Goal: Information Seeking & Learning: Learn about a topic

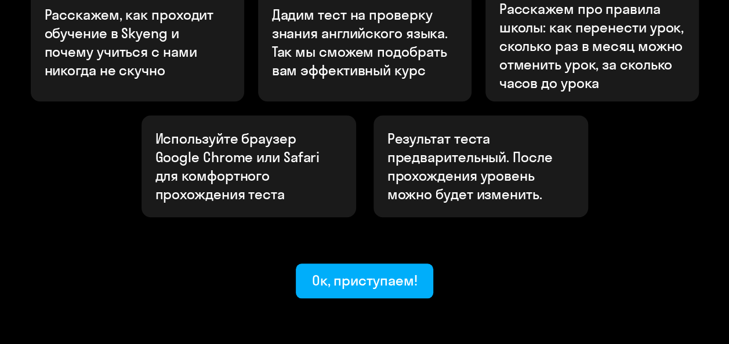
scroll to position [493, 0]
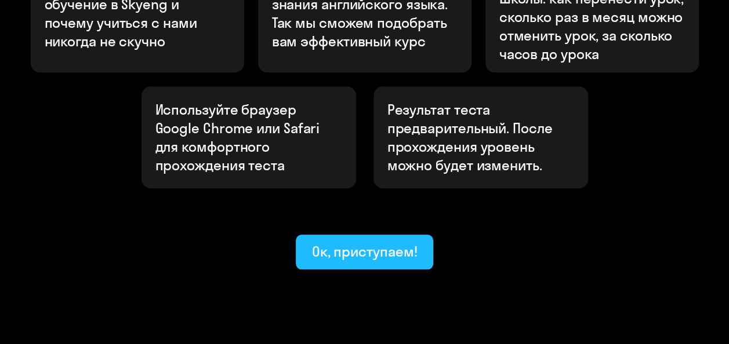
click at [354, 242] on div "Ок, приступаем!" at bounding box center [364, 251] width 105 height 19
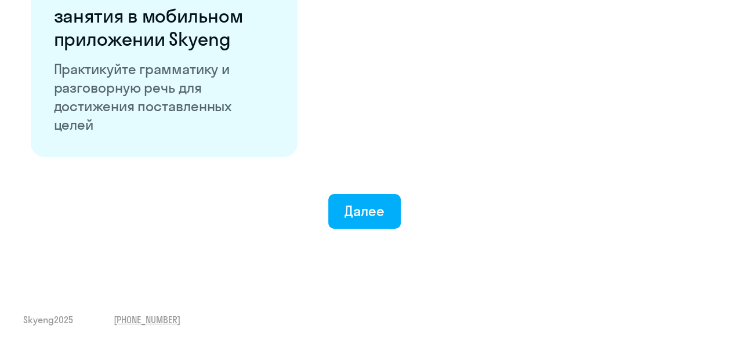
scroll to position [2342, 0]
click at [367, 215] on div "Далее" at bounding box center [364, 211] width 40 height 19
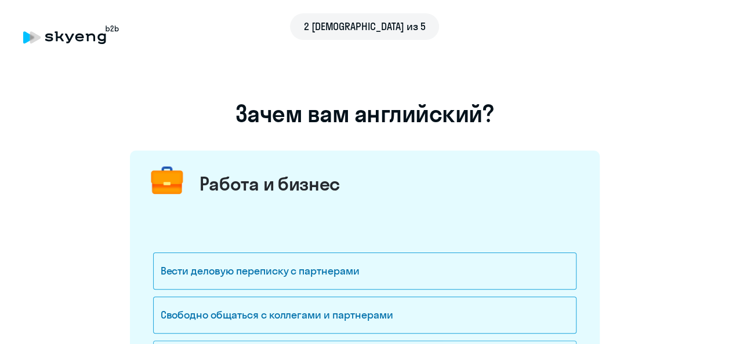
scroll to position [116, 0]
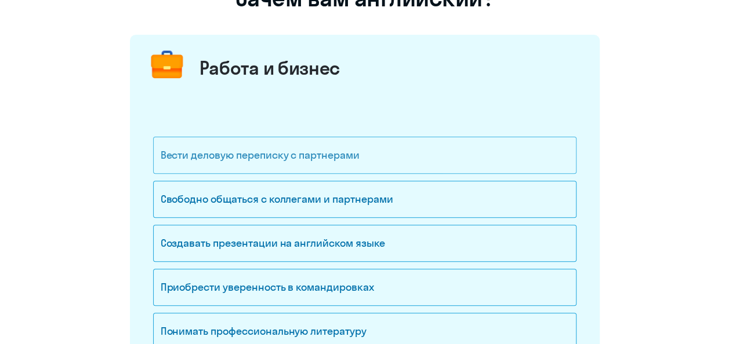
click at [316, 160] on div "Вести деловую переписку с партнерами" at bounding box center [364, 155] width 423 height 37
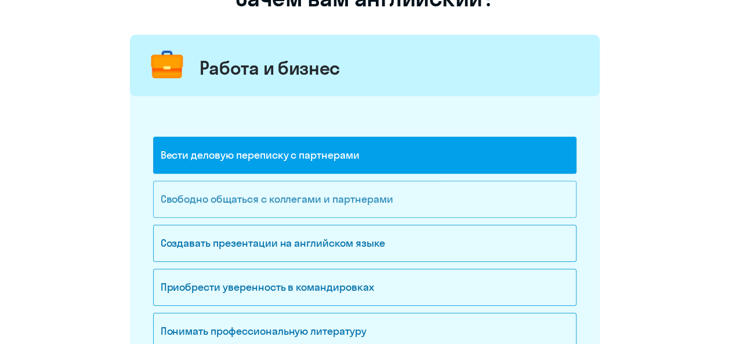
click at [320, 194] on div "Свободно общаться с коллегами и партнерами" at bounding box center [364, 199] width 423 height 37
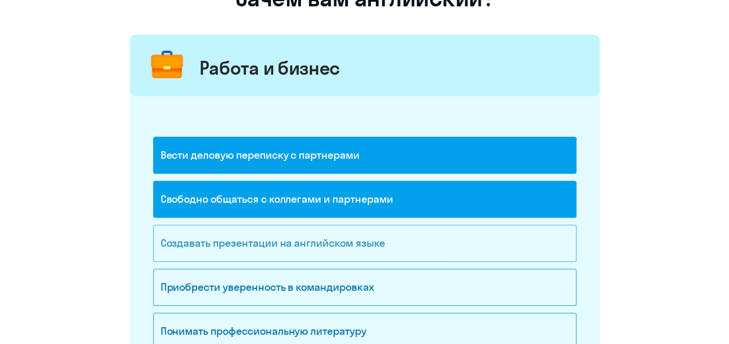
scroll to position [174, 0]
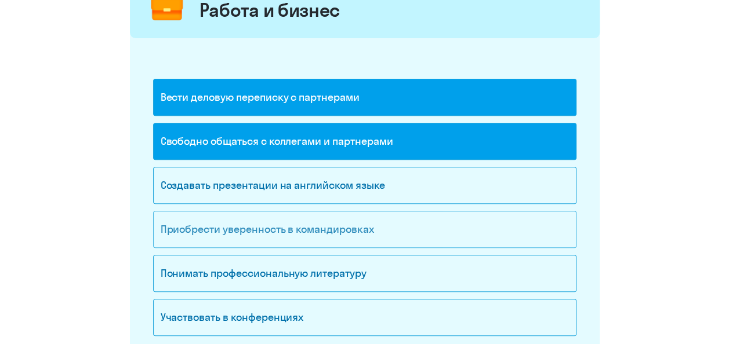
click at [322, 230] on div "Приобрести уверенность в командировках" at bounding box center [364, 229] width 423 height 37
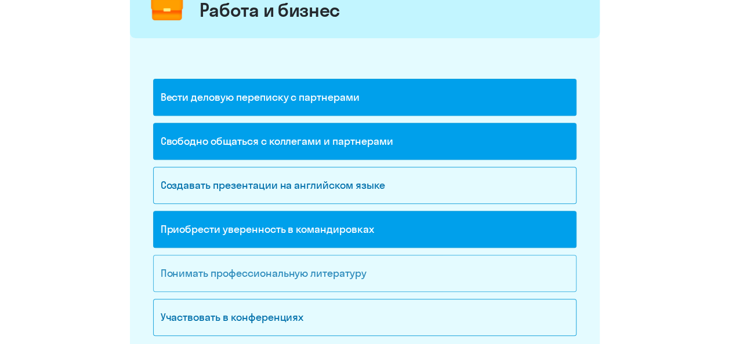
click at [321, 275] on div "Понимать профессиональную литературу" at bounding box center [364, 273] width 423 height 37
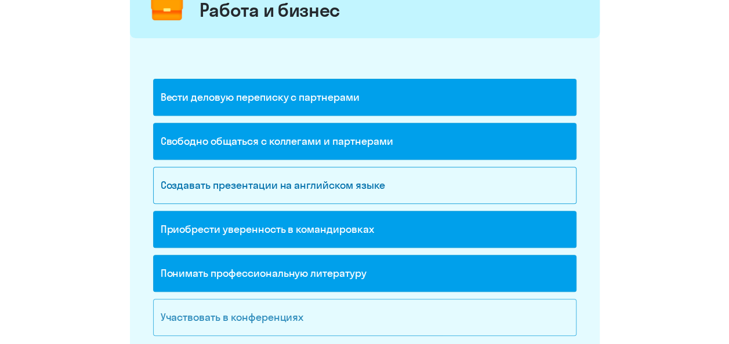
scroll to position [232, 0]
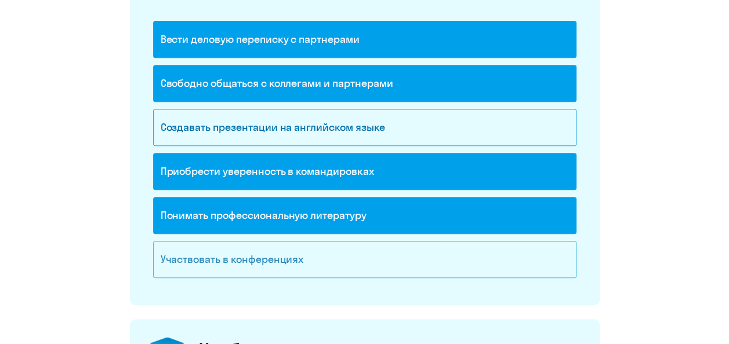
click at [276, 257] on div "Участвовать в конференциях" at bounding box center [364, 259] width 423 height 37
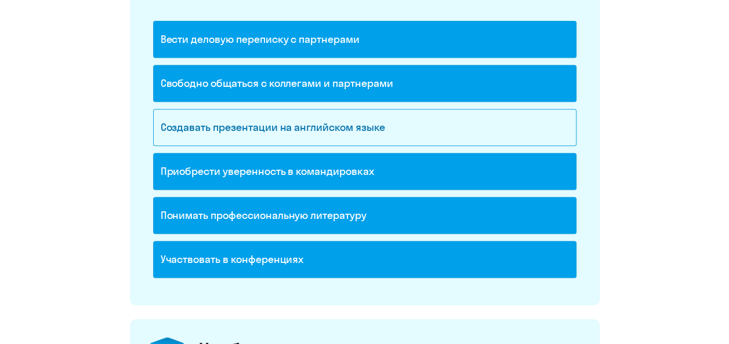
scroll to position [464, 0]
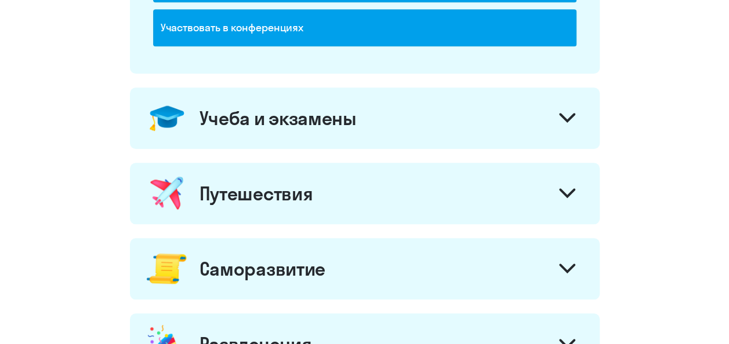
click at [568, 188] on icon at bounding box center [567, 193] width 16 height 10
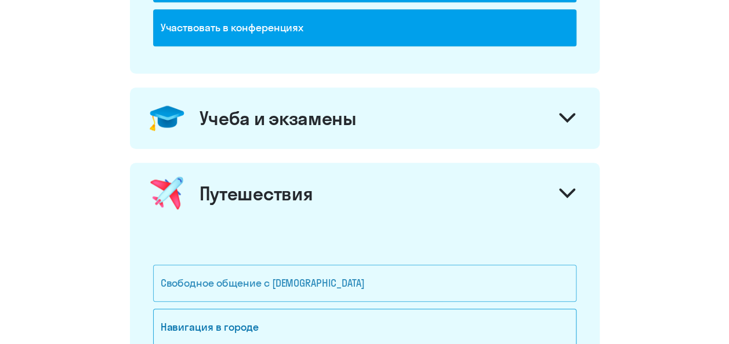
click at [316, 278] on div "Свободное общение с [DEMOGRAPHIC_DATA]" at bounding box center [364, 283] width 423 height 37
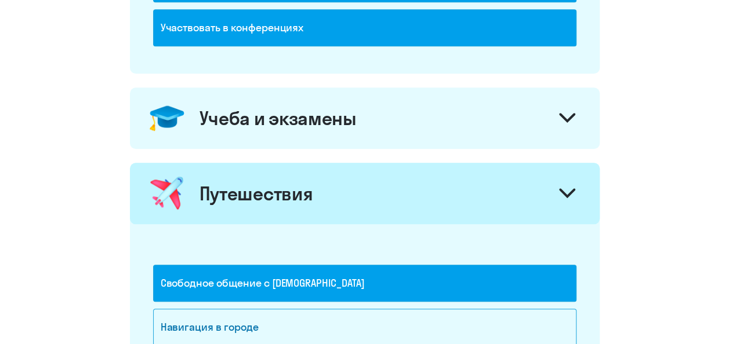
scroll to position [580, 0]
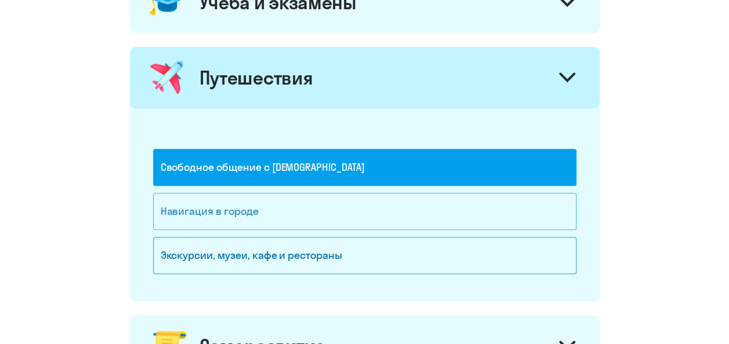
click at [292, 213] on div "Навигация в городе" at bounding box center [364, 211] width 423 height 37
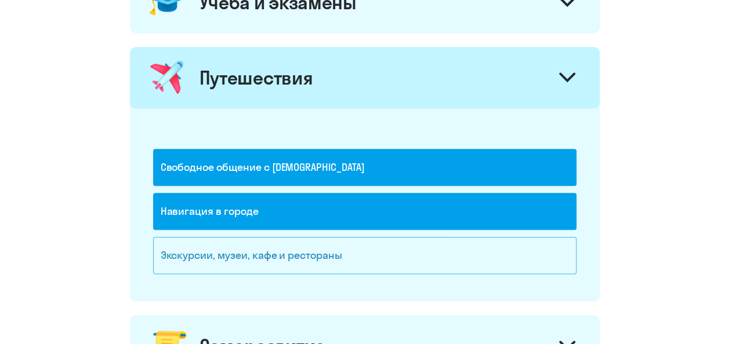
click at [301, 246] on div "Экскурсии, музеи, кафе и рестораны" at bounding box center [364, 255] width 423 height 37
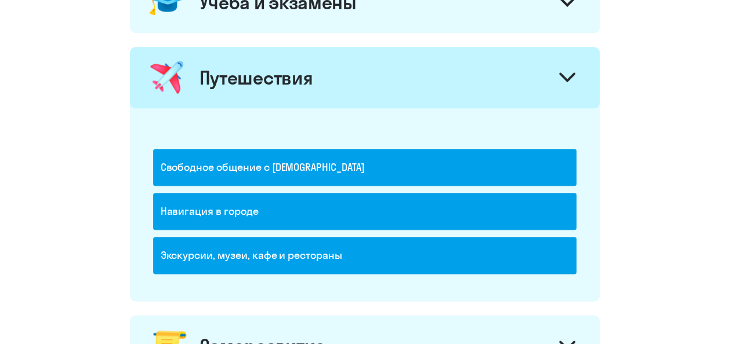
scroll to position [696, 0]
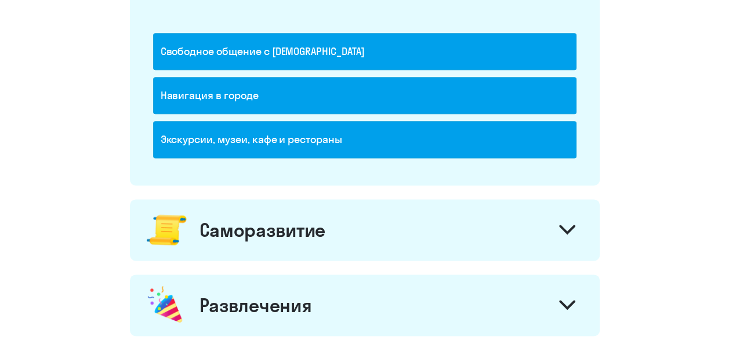
click at [578, 228] on div at bounding box center [567, 231] width 28 height 28
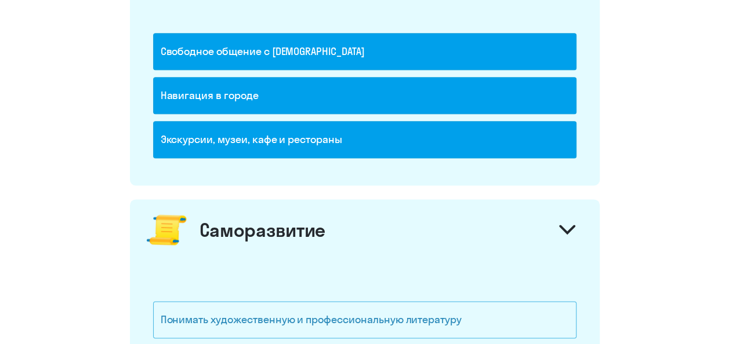
scroll to position [811, 0]
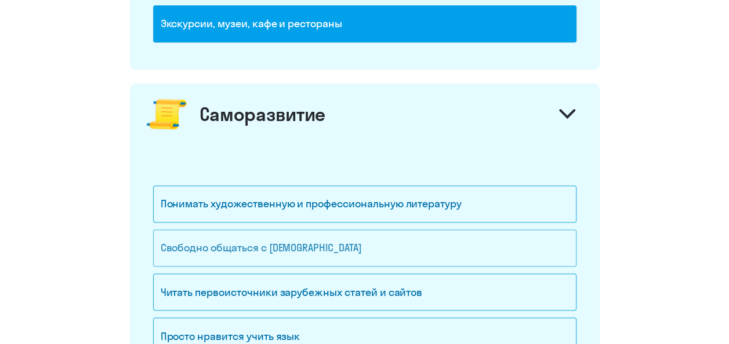
click at [344, 241] on div "Свободно общаться с [DEMOGRAPHIC_DATA]" at bounding box center [364, 248] width 423 height 37
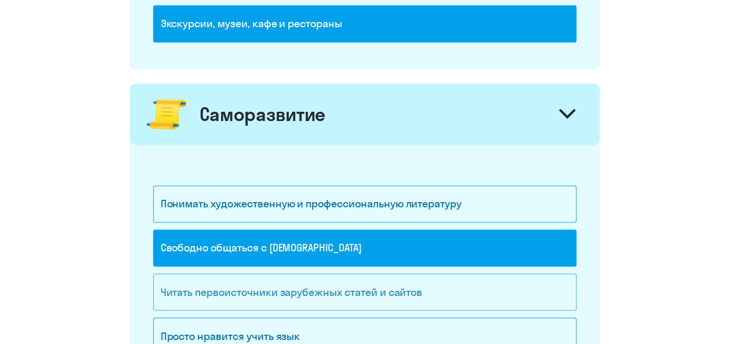
scroll to position [869, 0]
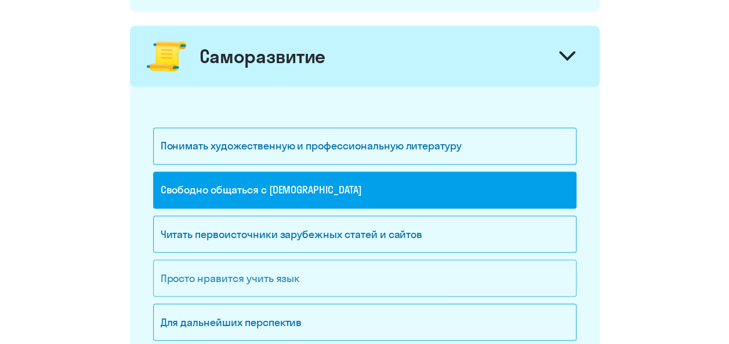
click at [311, 276] on div "Просто нравится учить язык" at bounding box center [364, 278] width 423 height 37
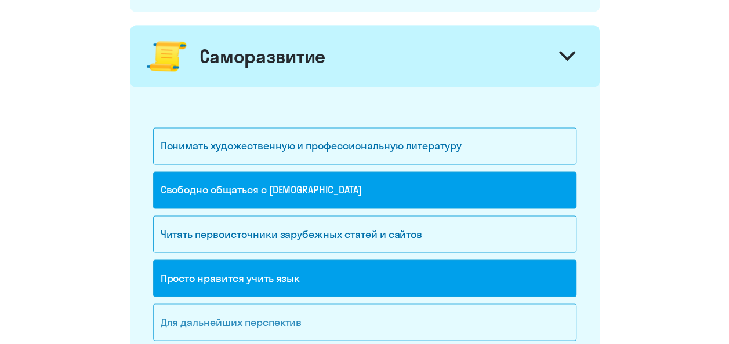
click at [315, 316] on div "Для дальнейших перспектив" at bounding box center [364, 322] width 423 height 37
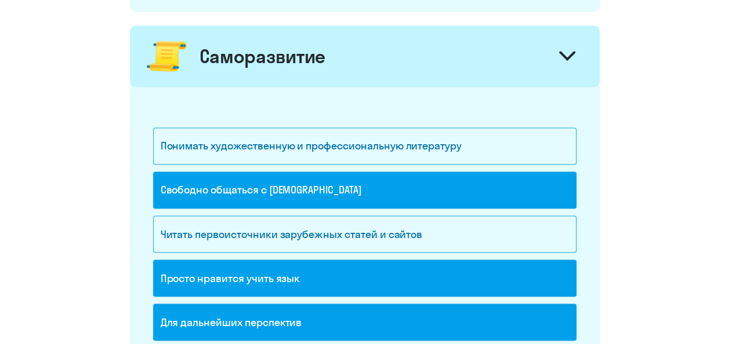
scroll to position [1101, 0]
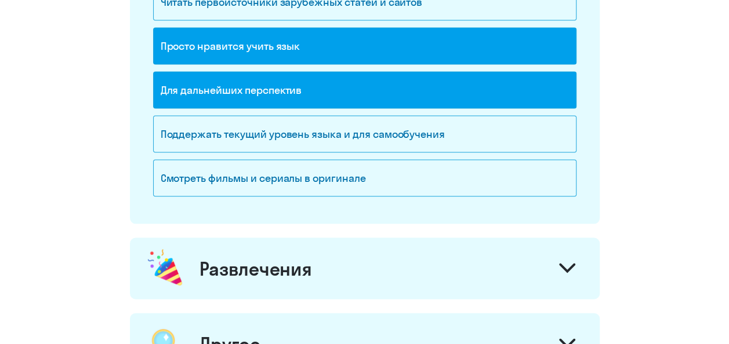
click at [562, 264] on icon at bounding box center [567, 269] width 16 height 10
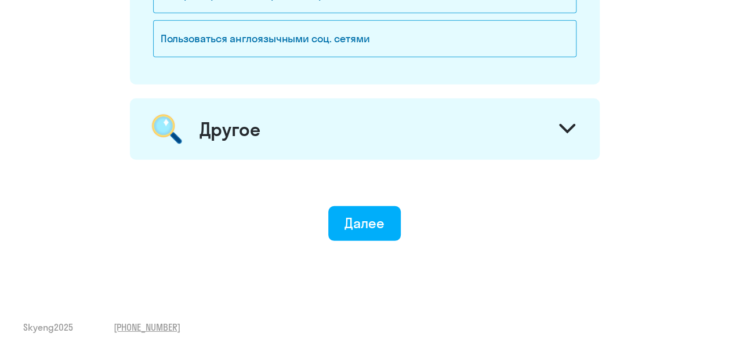
scroll to position [1380, 0]
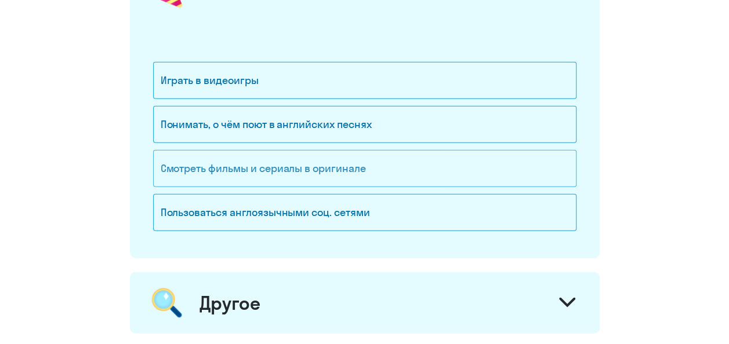
click at [333, 170] on div "Смотреть фильмы и сериалы в оригинале" at bounding box center [364, 168] width 423 height 37
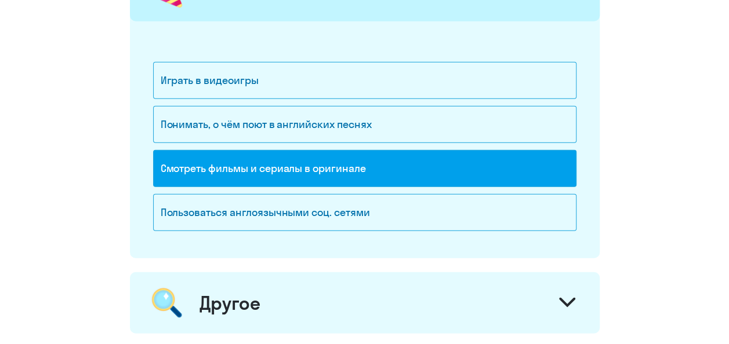
scroll to position [1495, 0]
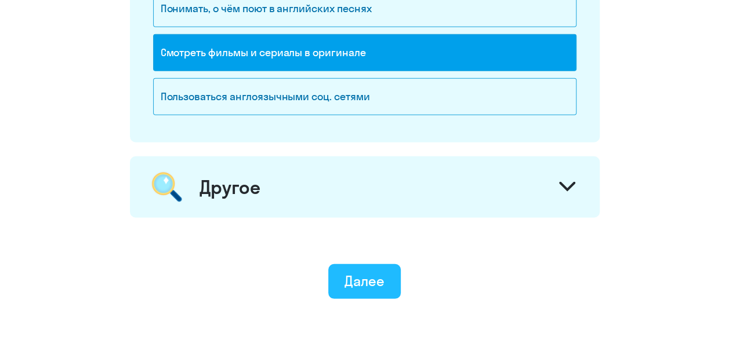
click at [381, 278] on div "Далее" at bounding box center [364, 281] width 40 height 19
